Goal: Find specific page/section: Find specific page/section

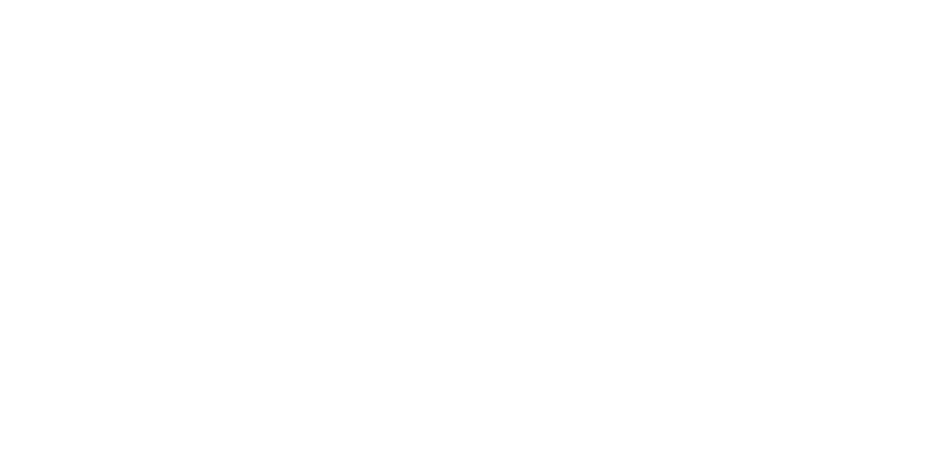
click at [243, 0] on html at bounding box center [463, 0] width 926 height 0
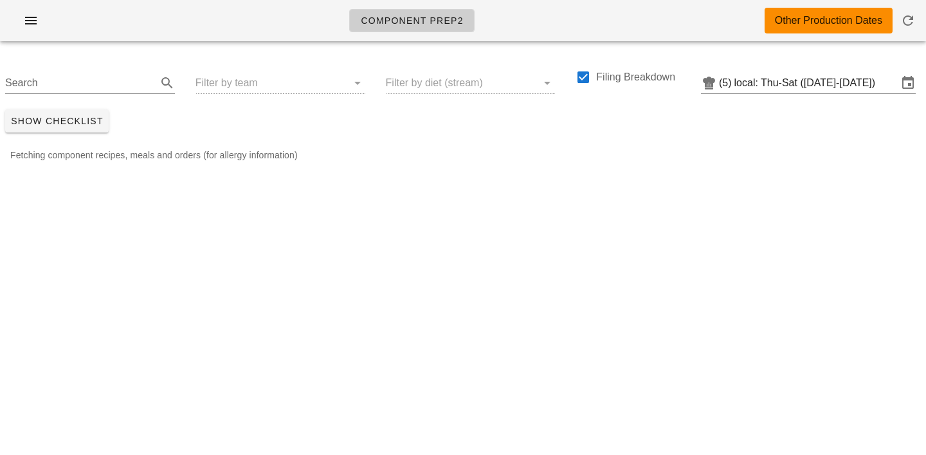
click at [243, 84] on div "Search Filter by team Filter by diet (stream) Filing Breakdown (5) local: Thu-S…" at bounding box center [463, 77] width 926 height 53
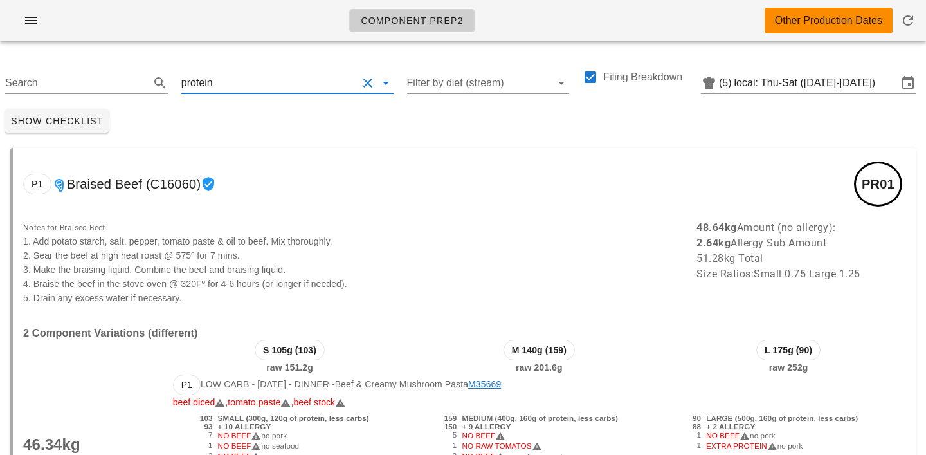
click at [216, 90] on input "text" at bounding box center [287, 83] width 142 height 21
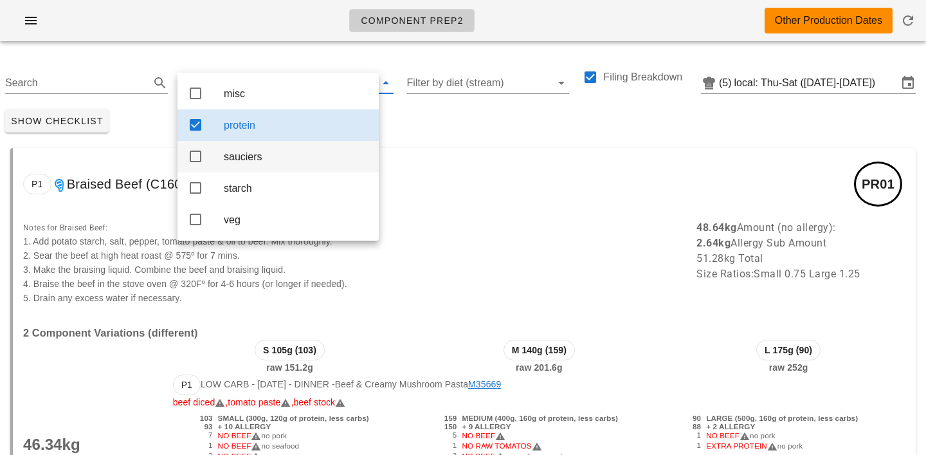
click at [244, 161] on div "sauciers" at bounding box center [296, 157] width 145 height 12
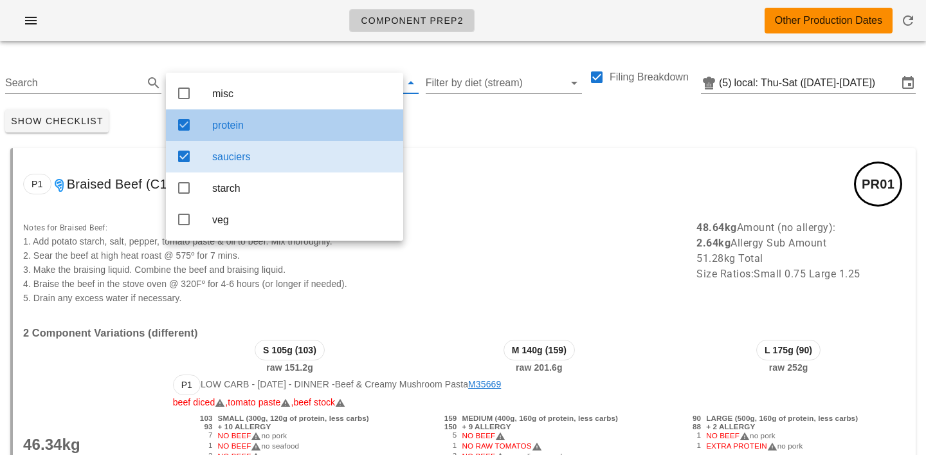
click at [254, 128] on div "protein" at bounding box center [302, 125] width 181 height 12
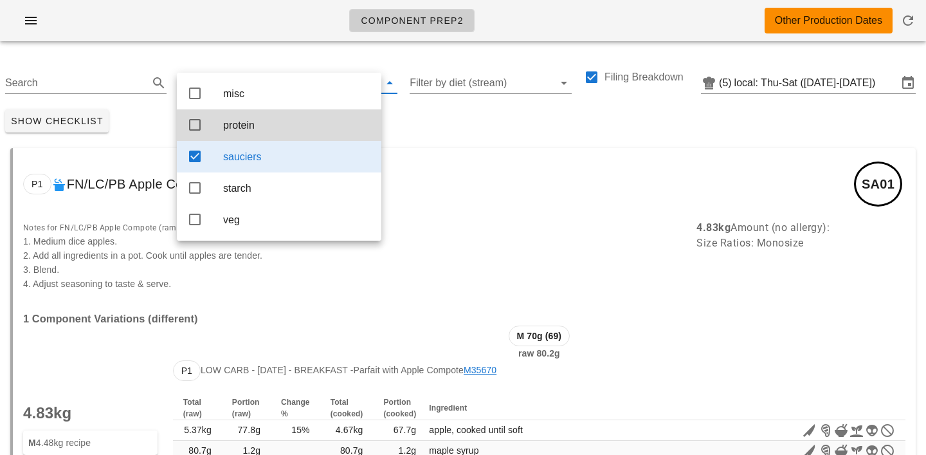
click at [428, 129] on div "Show Checklist" at bounding box center [463, 120] width 926 height 33
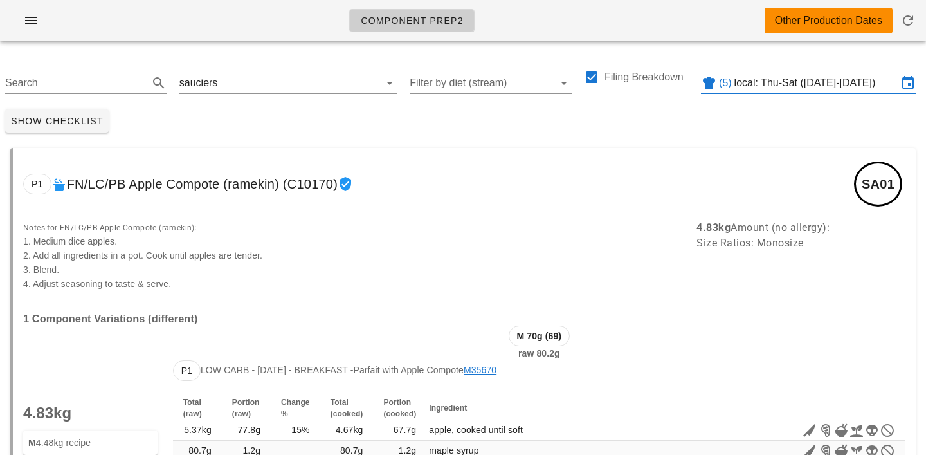
click at [785, 85] on input "local: Thu-Sat (Sep 25-Sep 27)" at bounding box center [816, 83] width 163 height 21
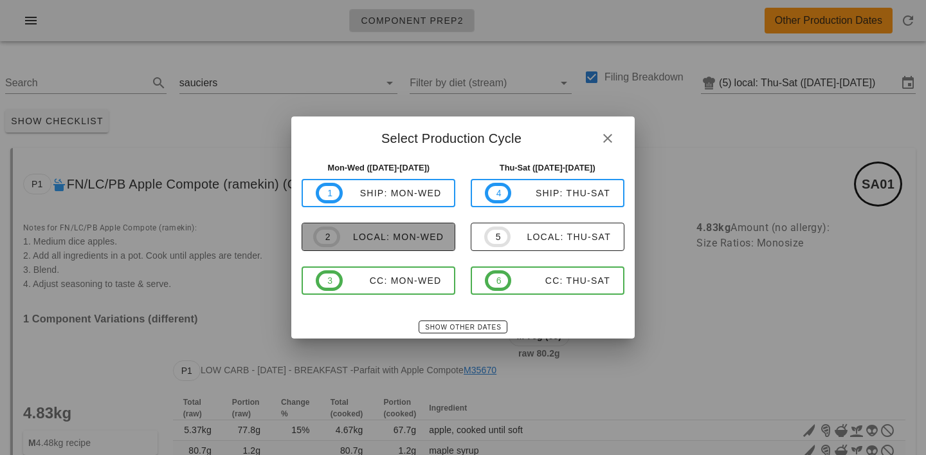
click at [409, 236] on div "local: Mon-Wed" at bounding box center [392, 237] width 104 height 10
type input "local: Mon-Wed (Sep 29-Oct 1)"
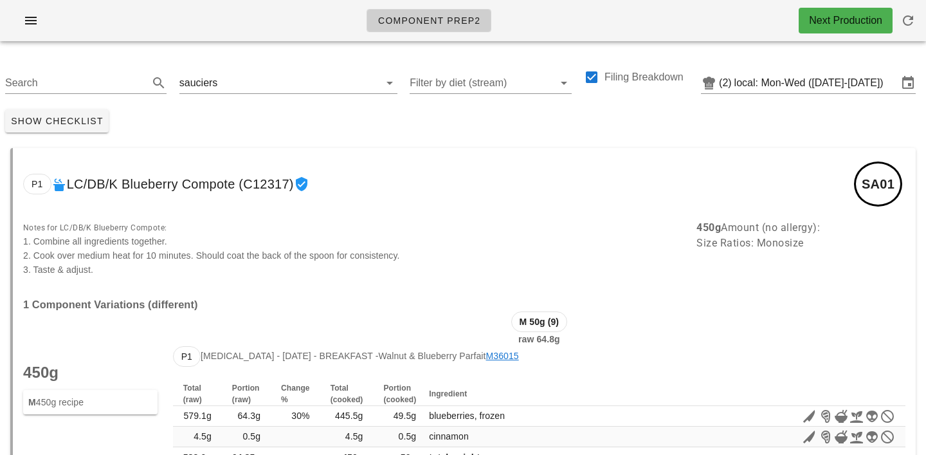
click at [335, 131] on div "Show Checklist" at bounding box center [463, 120] width 926 height 33
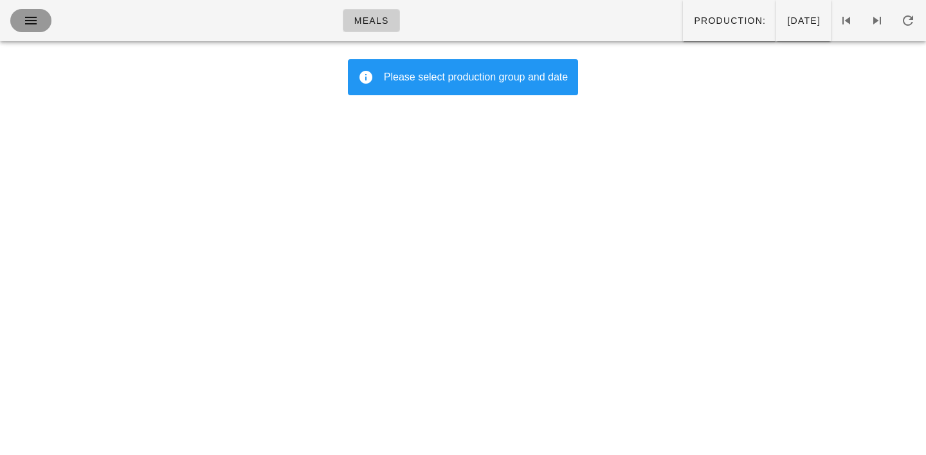
click at [23, 17] on icon "button" at bounding box center [30, 20] width 15 height 15
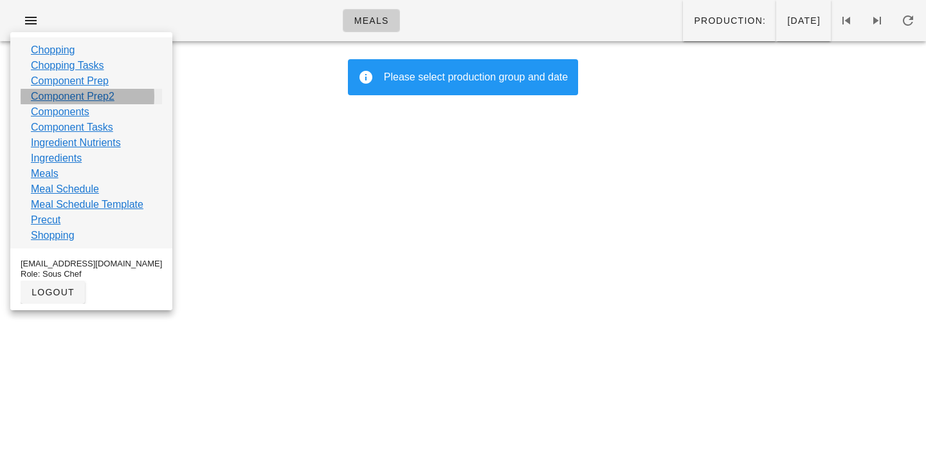
click at [48, 95] on link "Component Prep2" at bounding box center [73, 96] width 84 height 15
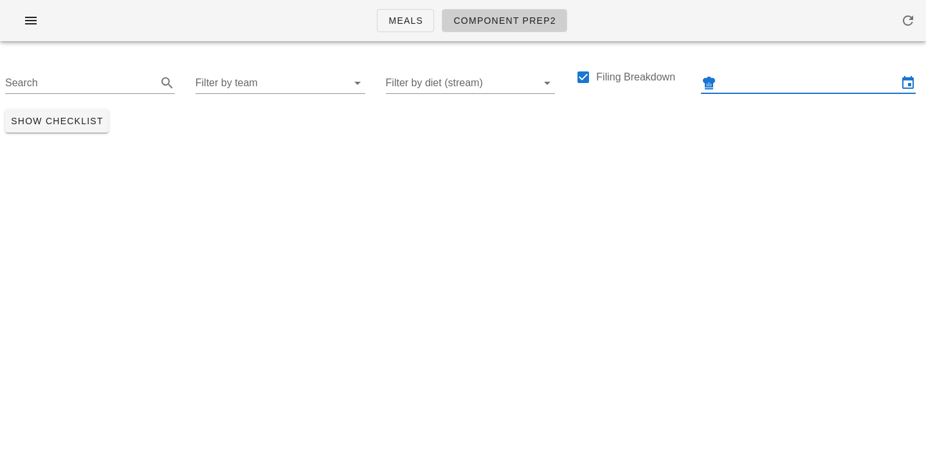
click at [738, 86] on input "text" at bounding box center [808, 83] width 179 height 21
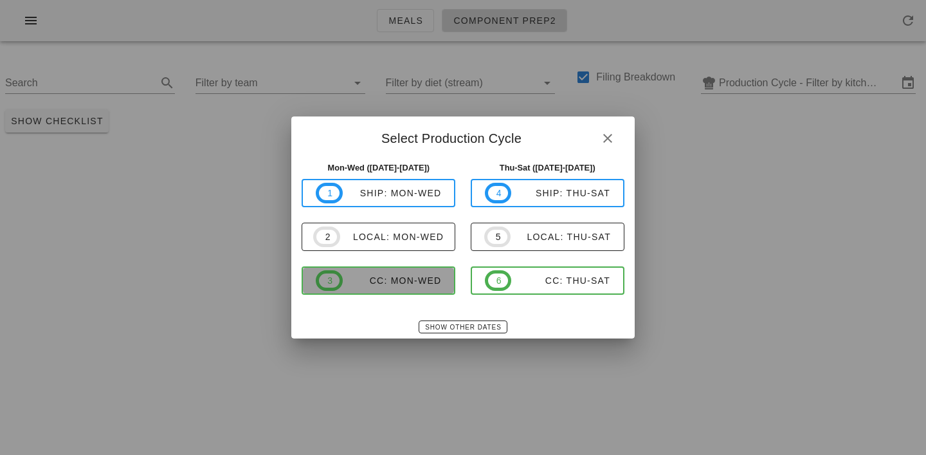
click at [398, 284] on div "CC: Mon-Wed" at bounding box center [392, 280] width 99 height 10
type input "CC: Mon-Wed (Sep 29-Oct 1)"
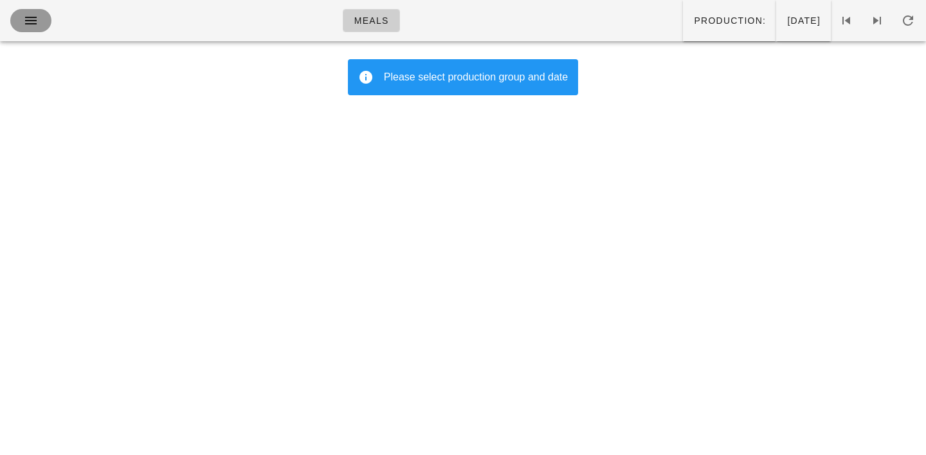
click at [36, 17] on icon "button" at bounding box center [30, 20] width 15 height 15
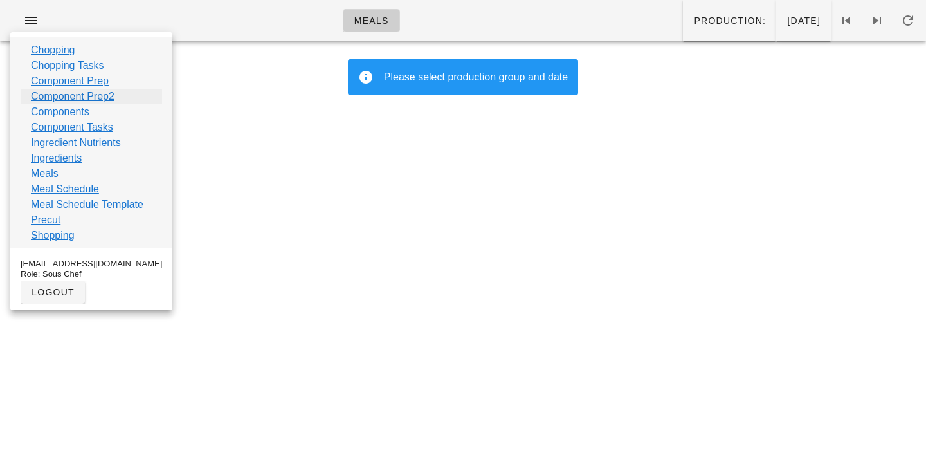
click at [48, 98] on link "Component Prep2" at bounding box center [73, 96] width 84 height 15
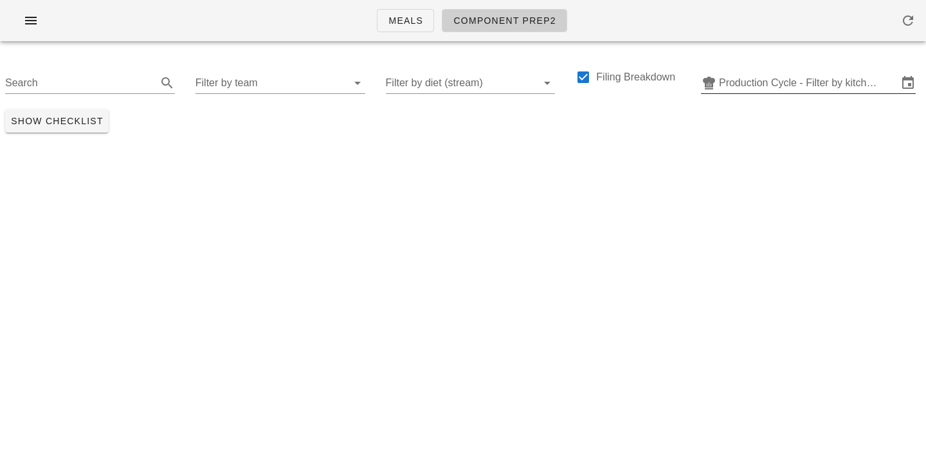
click at [741, 91] on input "Production Cycle - Filter by kitchen production schedules" at bounding box center [808, 83] width 179 height 21
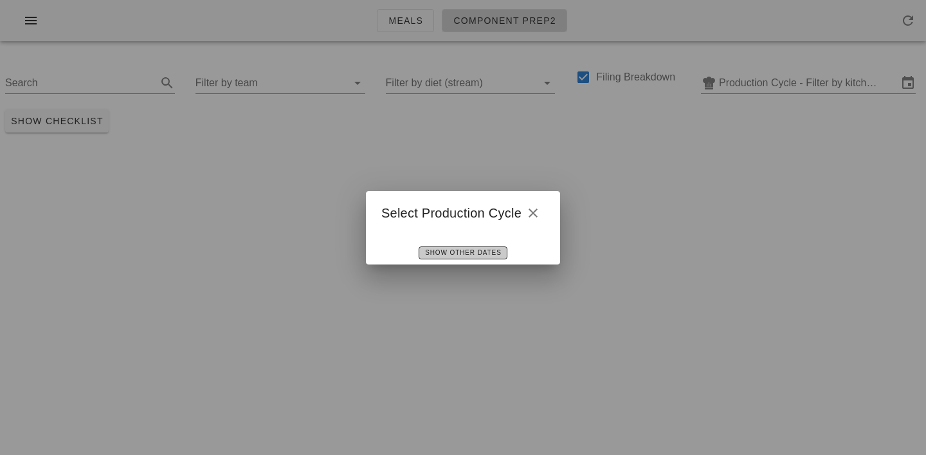
click at [446, 255] on span "Show Other Dates" at bounding box center [463, 252] width 77 height 7
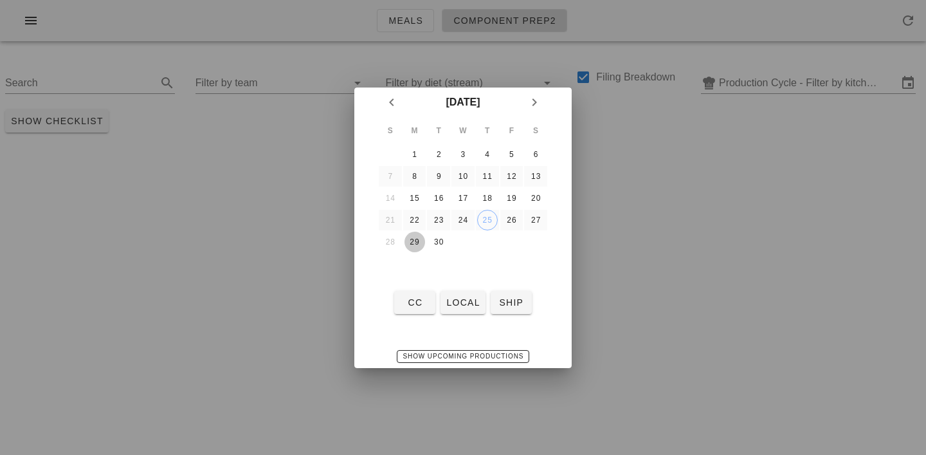
click at [419, 242] on div "29" at bounding box center [415, 241] width 21 height 9
click at [502, 299] on span "ship" at bounding box center [511, 302] width 31 height 10
type input "ship: Mon-Wed ([DATE]-[DATE])"
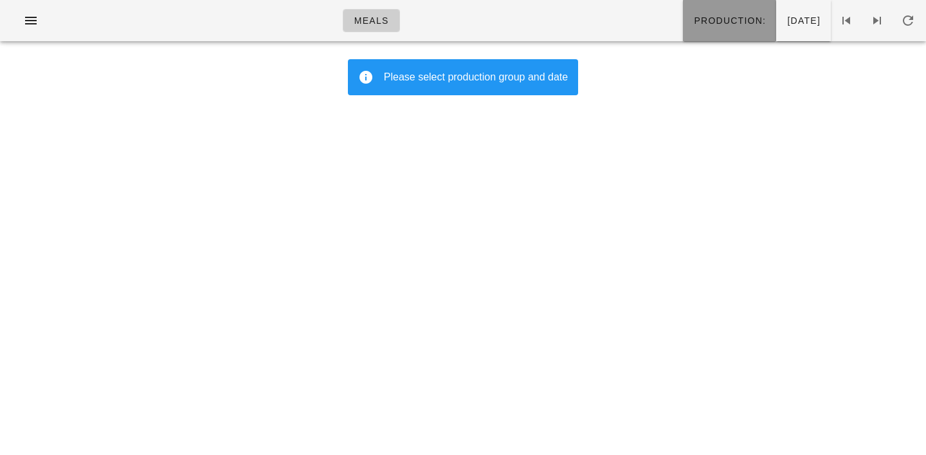
click at [693, 18] on span "Production:" at bounding box center [729, 20] width 73 height 10
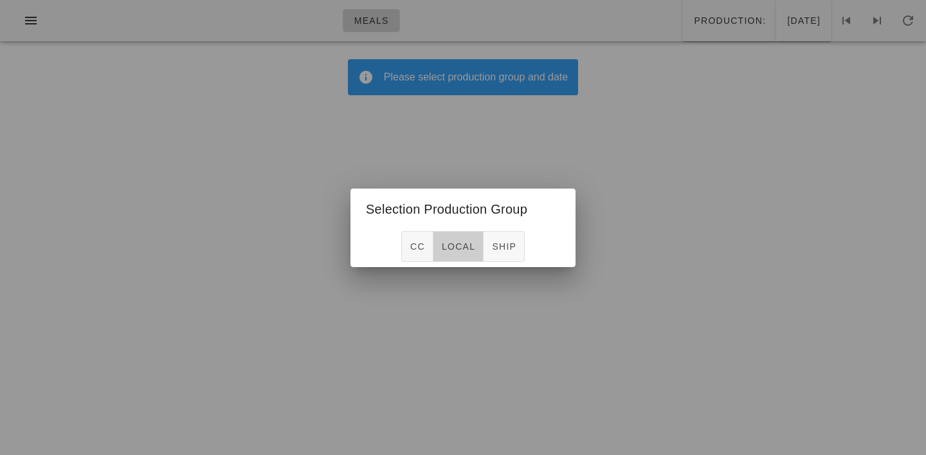
click at [456, 247] on span "local" at bounding box center [458, 246] width 34 height 10
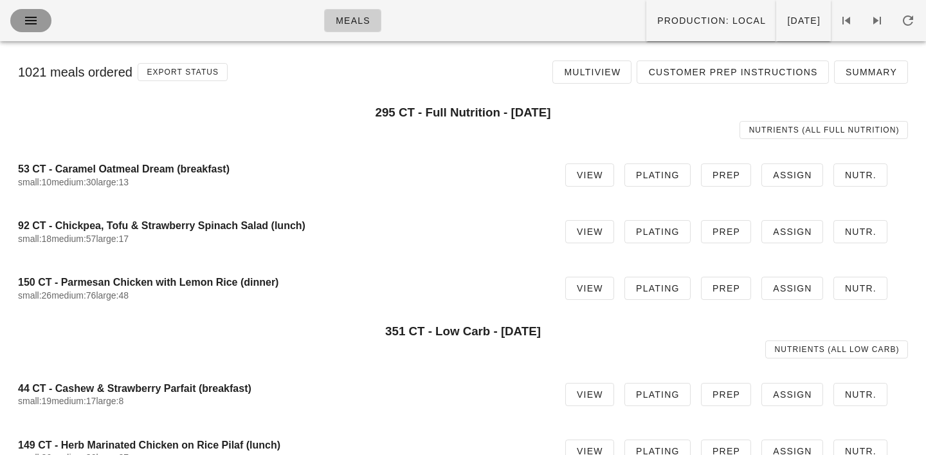
click at [32, 20] on icon "button" at bounding box center [30, 20] width 15 height 15
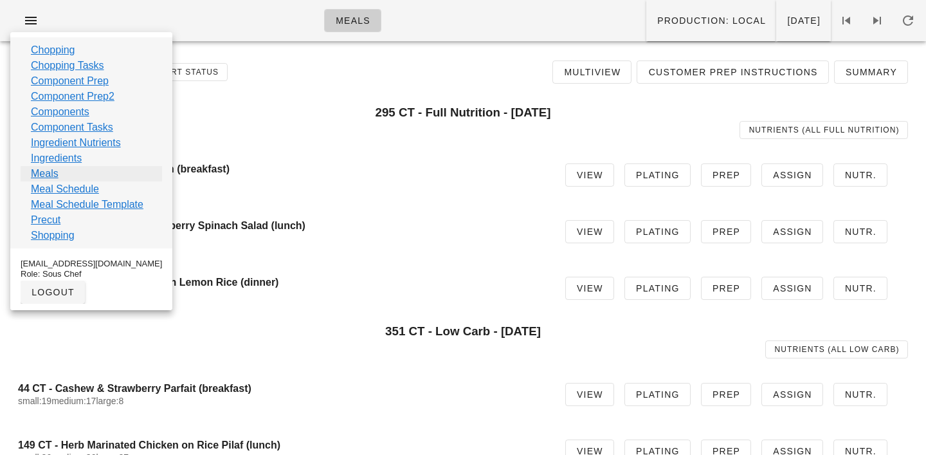
click at [45, 176] on link "Meals" at bounding box center [45, 173] width 28 height 15
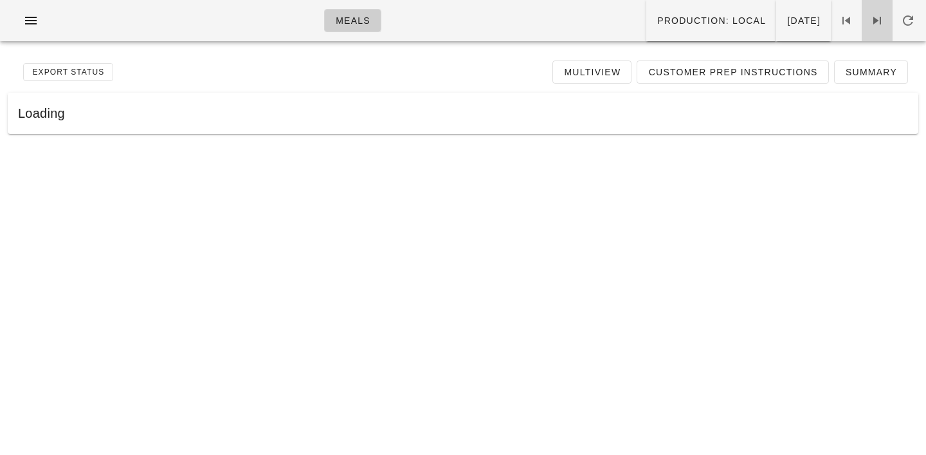
click at [882, 21] on icon at bounding box center [877, 20] width 15 height 15
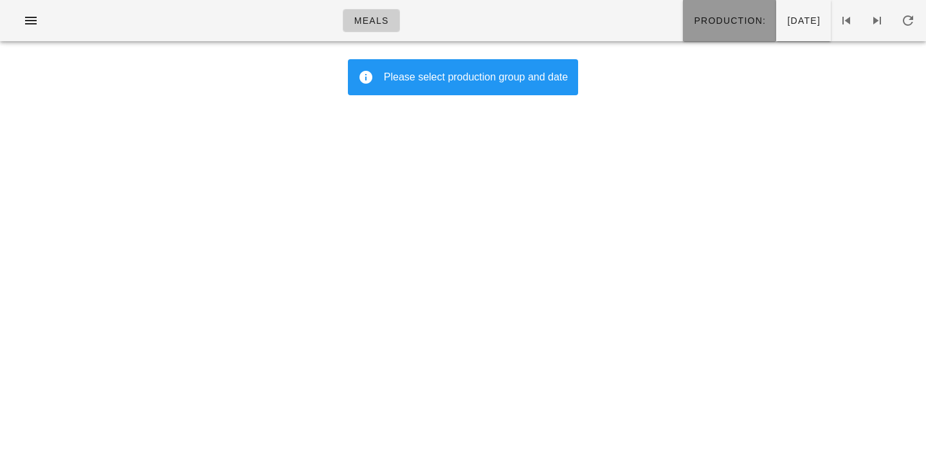
click at [693, 21] on span "Production:" at bounding box center [729, 20] width 73 height 10
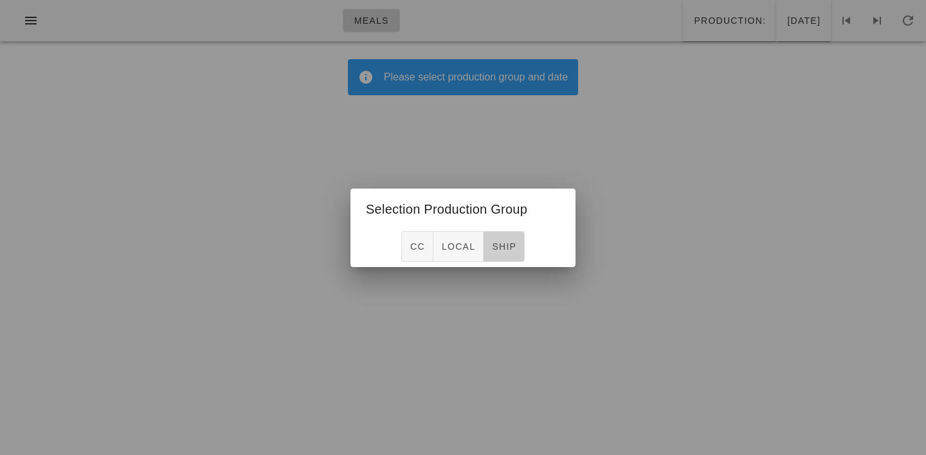
click at [496, 249] on span "ship" at bounding box center [503, 246] width 25 height 10
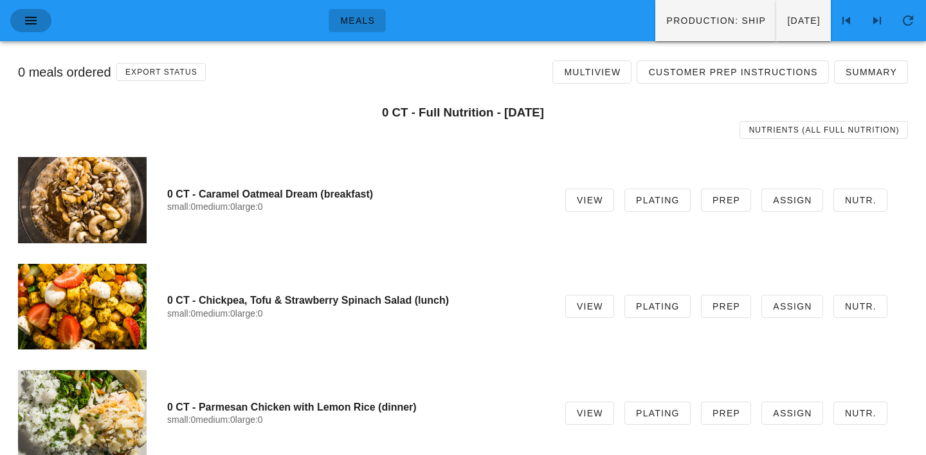
click at [26, 19] on icon "button" at bounding box center [30, 20] width 15 height 15
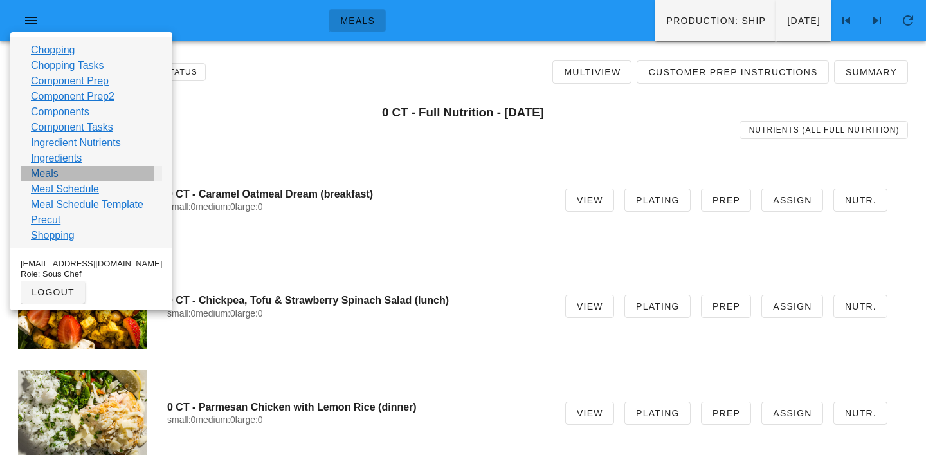
click at [37, 178] on link "Meals" at bounding box center [45, 173] width 28 height 15
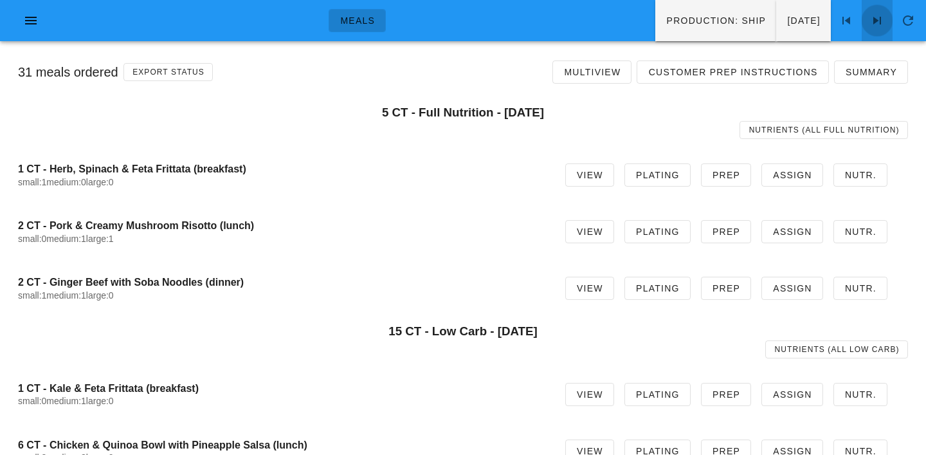
click at [878, 17] on icon at bounding box center [877, 20] width 15 height 15
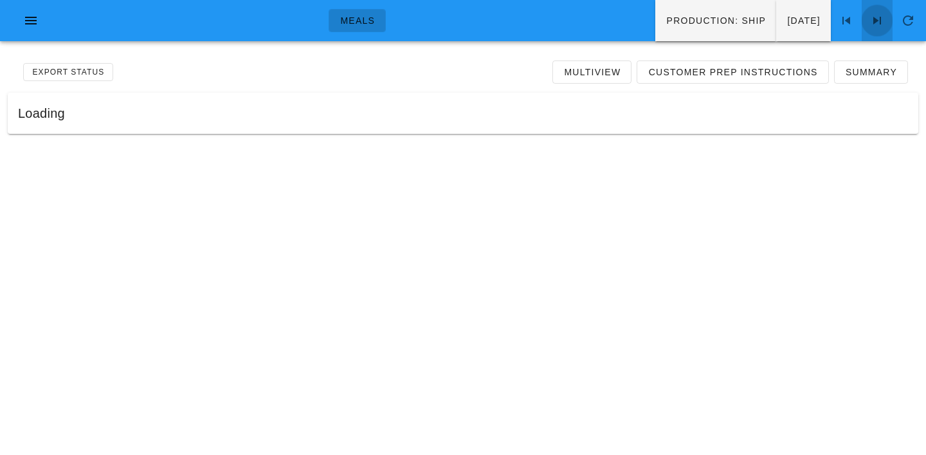
click at [878, 17] on icon at bounding box center [877, 20] width 15 height 15
